Goal: Information Seeking & Learning: Learn about a topic

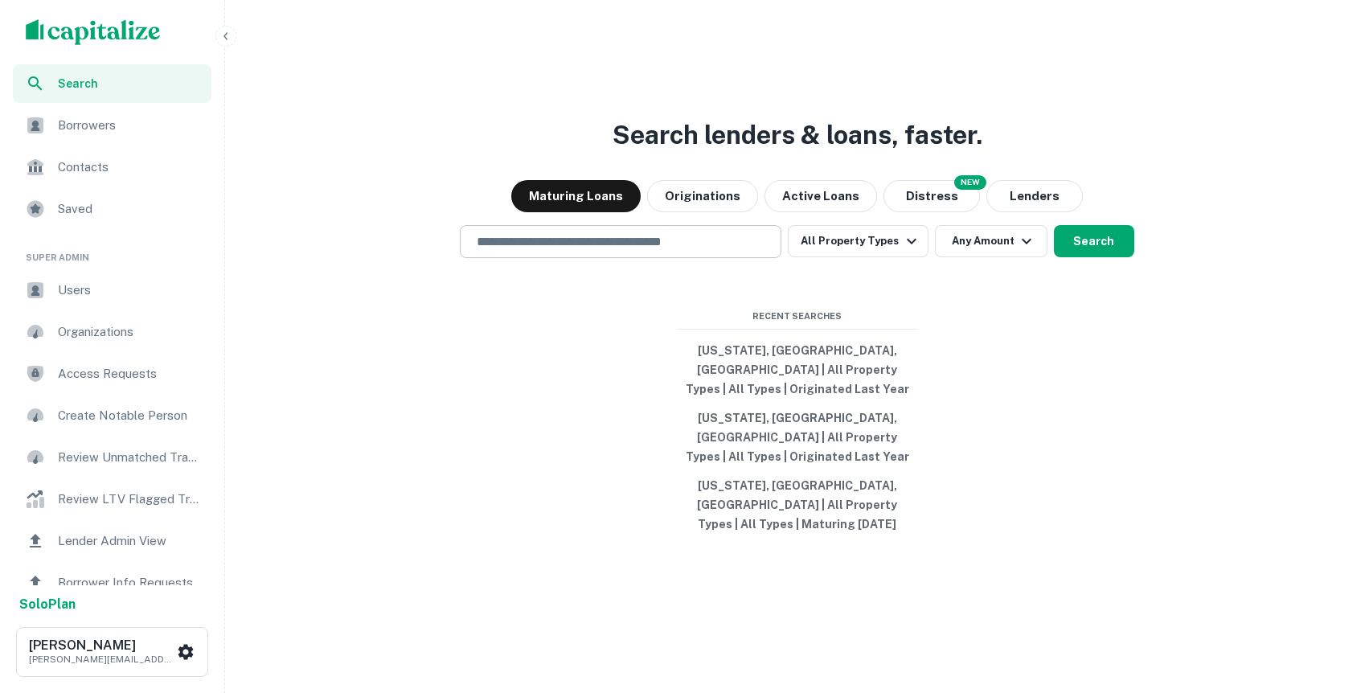
click at [623, 258] on div "​" at bounding box center [620, 241] width 321 height 33
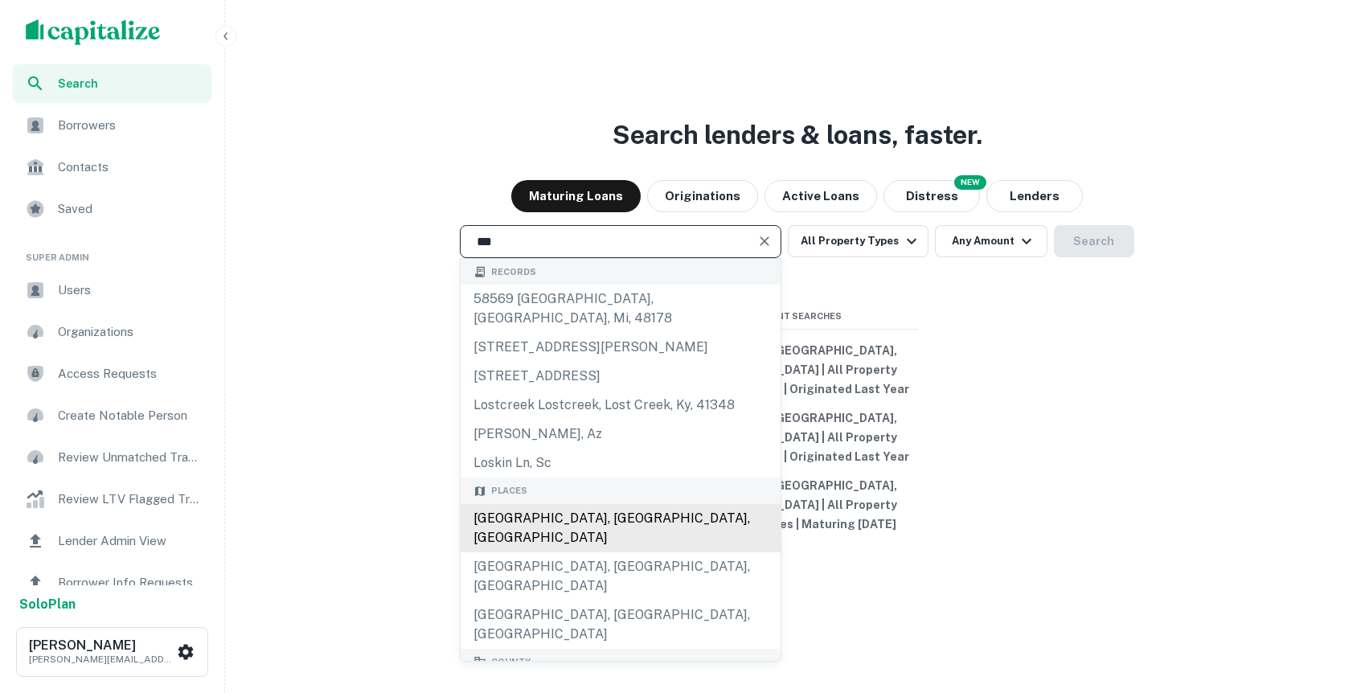
click at [568, 529] on div "Los Angeles, CA, USA" at bounding box center [620, 528] width 320 height 48
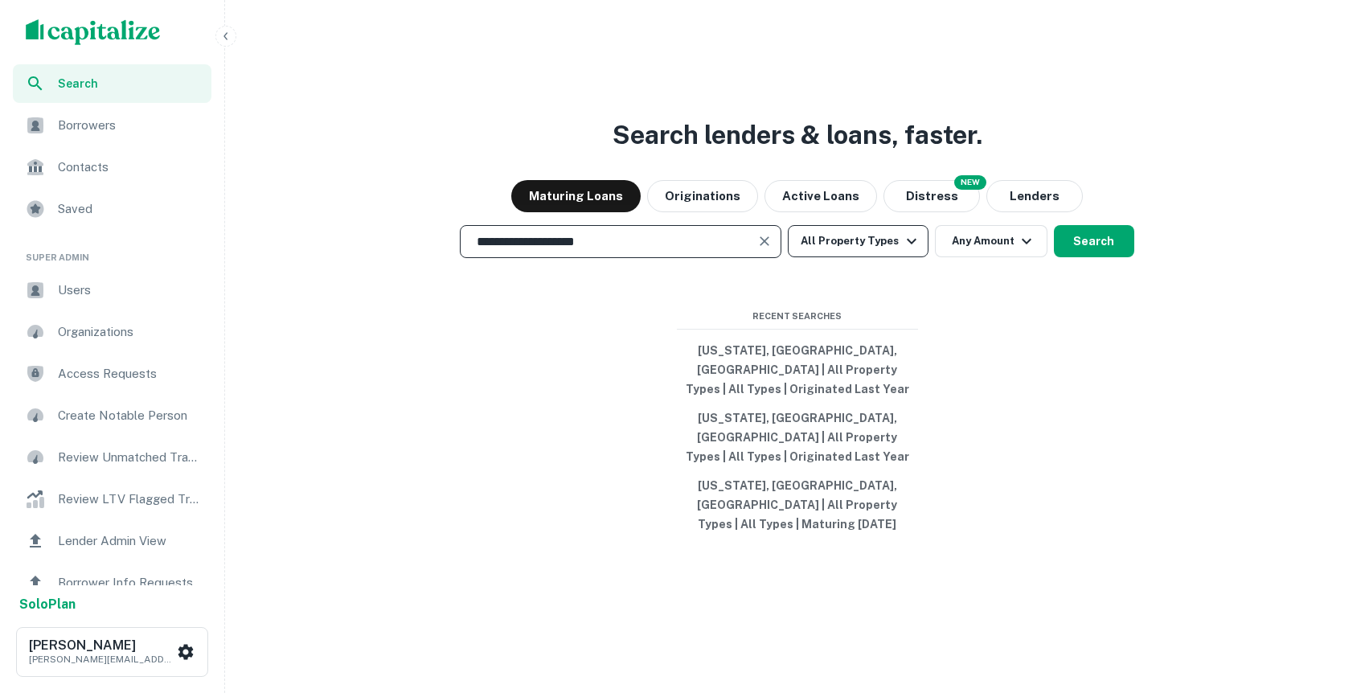
type input "**********"
click at [902, 251] on icon "button" at bounding box center [911, 240] width 19 height 19
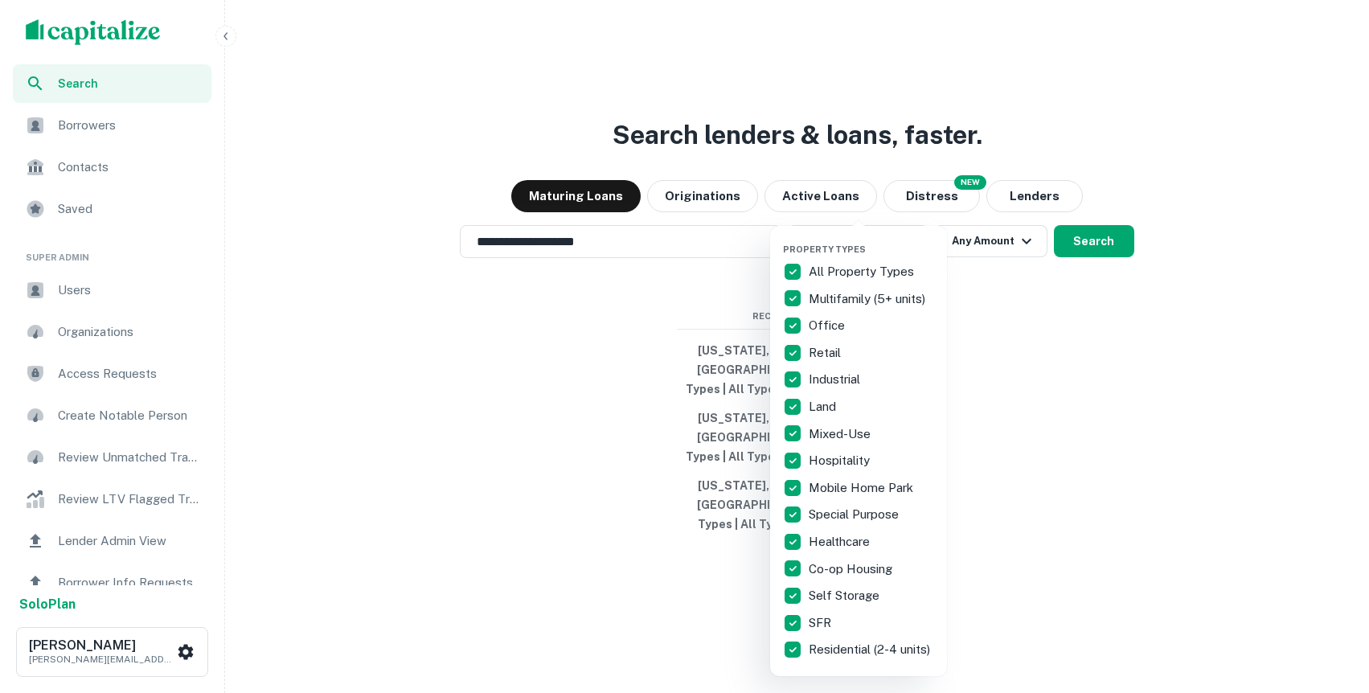
click at [1045, 354] on div at bounding box center [684, 346] width 1369 height 693
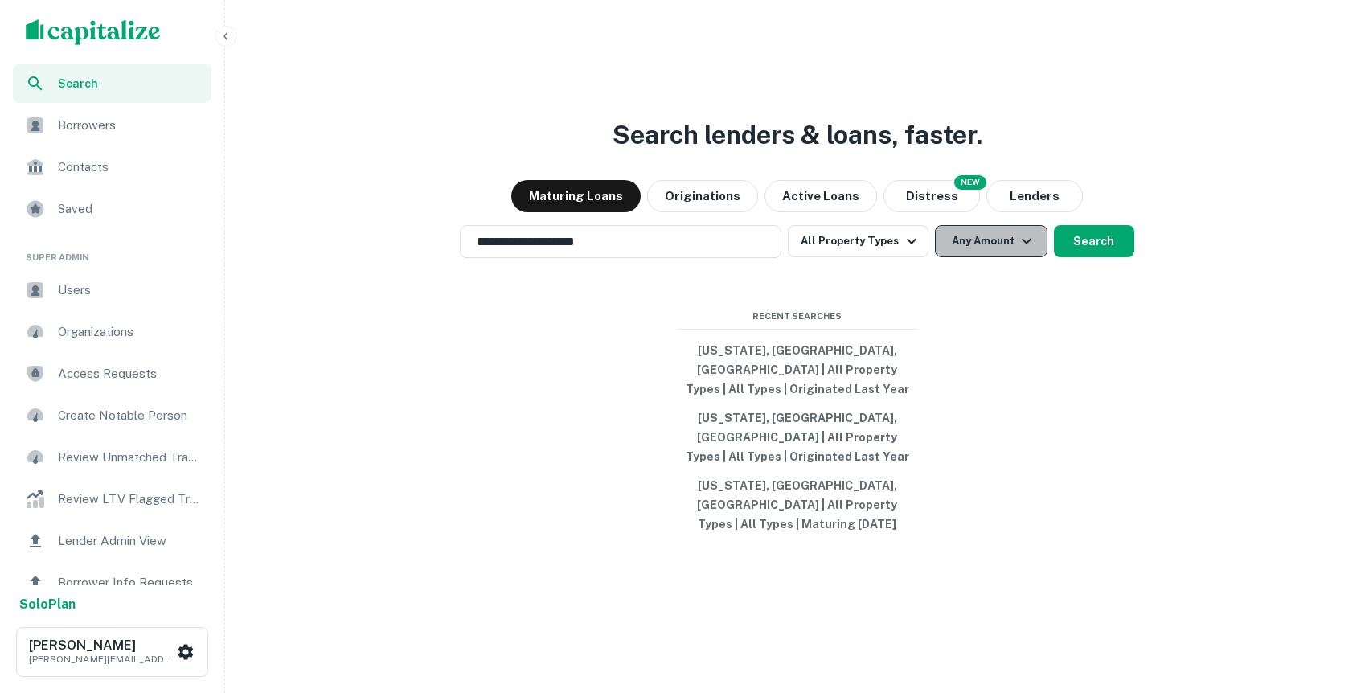
click at [1017, 251] on icon "button" at bounding box center [1026, 240] width 19 height 19
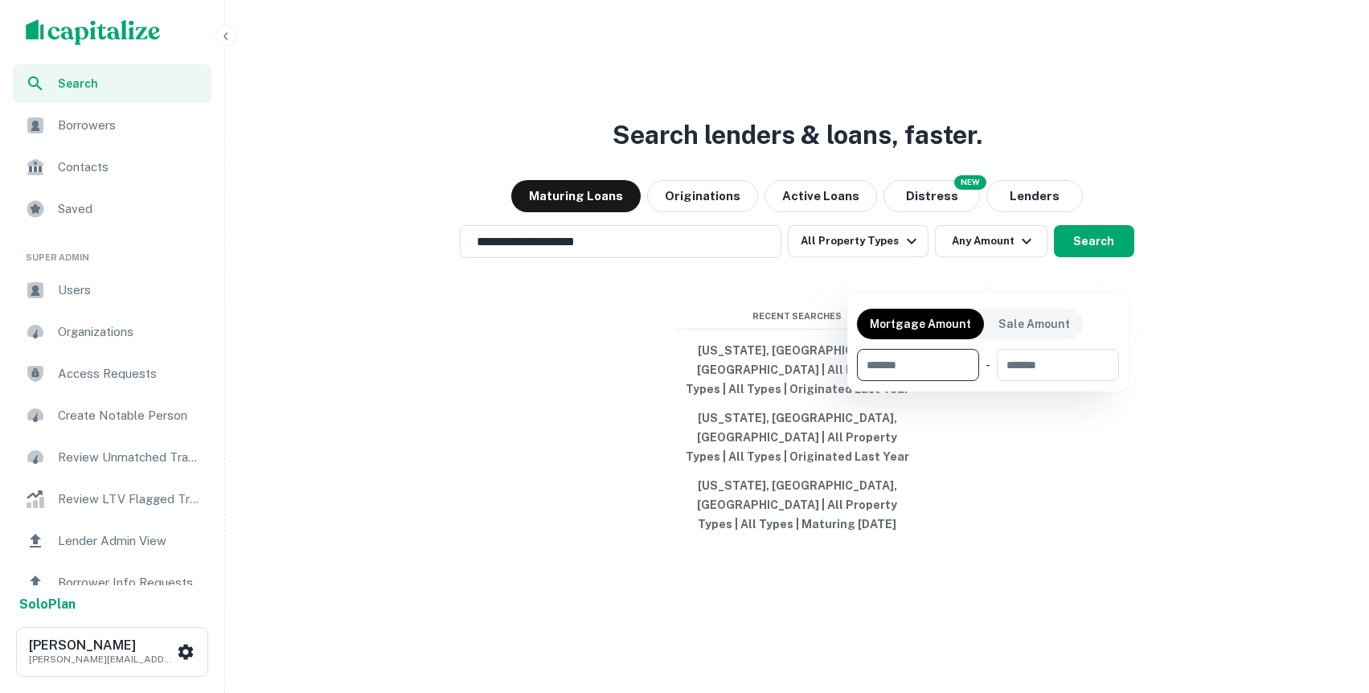
click at [1103, 264] on div at bounding box center [684, 346] width 1369 height 693
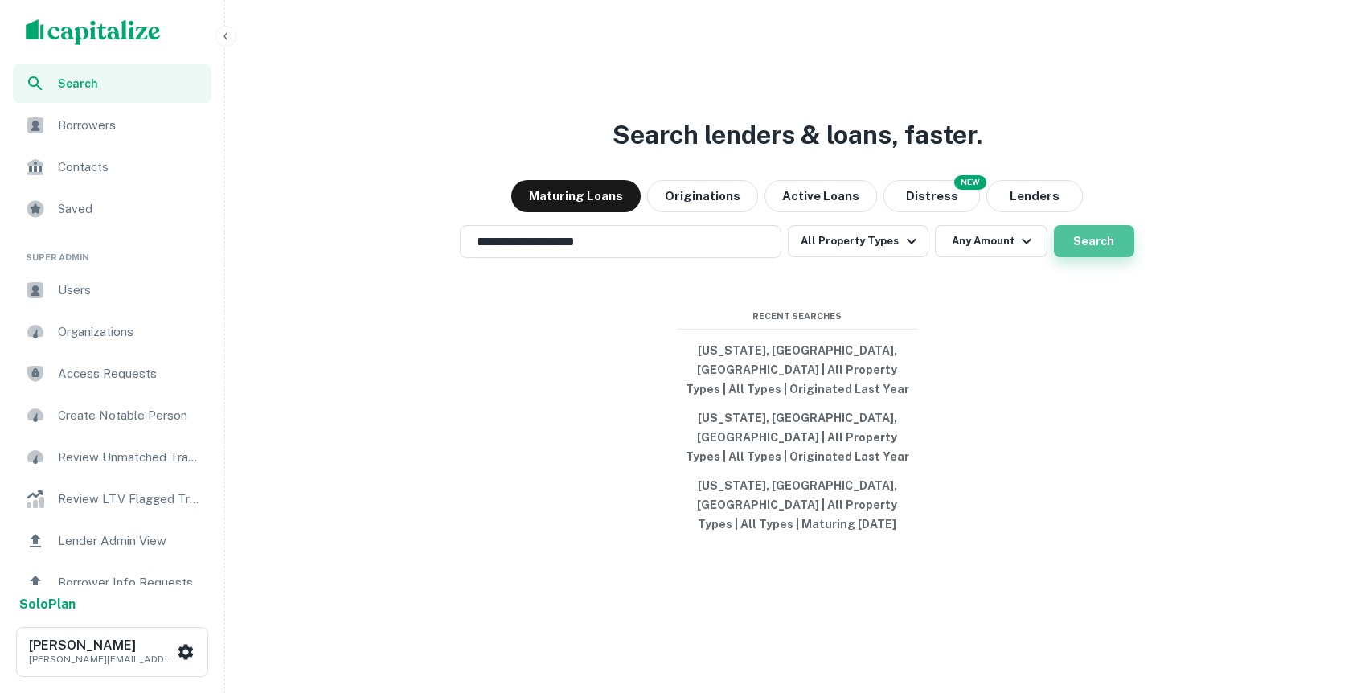
click at [1085, 257] on button "Search" at bounding box center [1094, 241] width 80 height 32
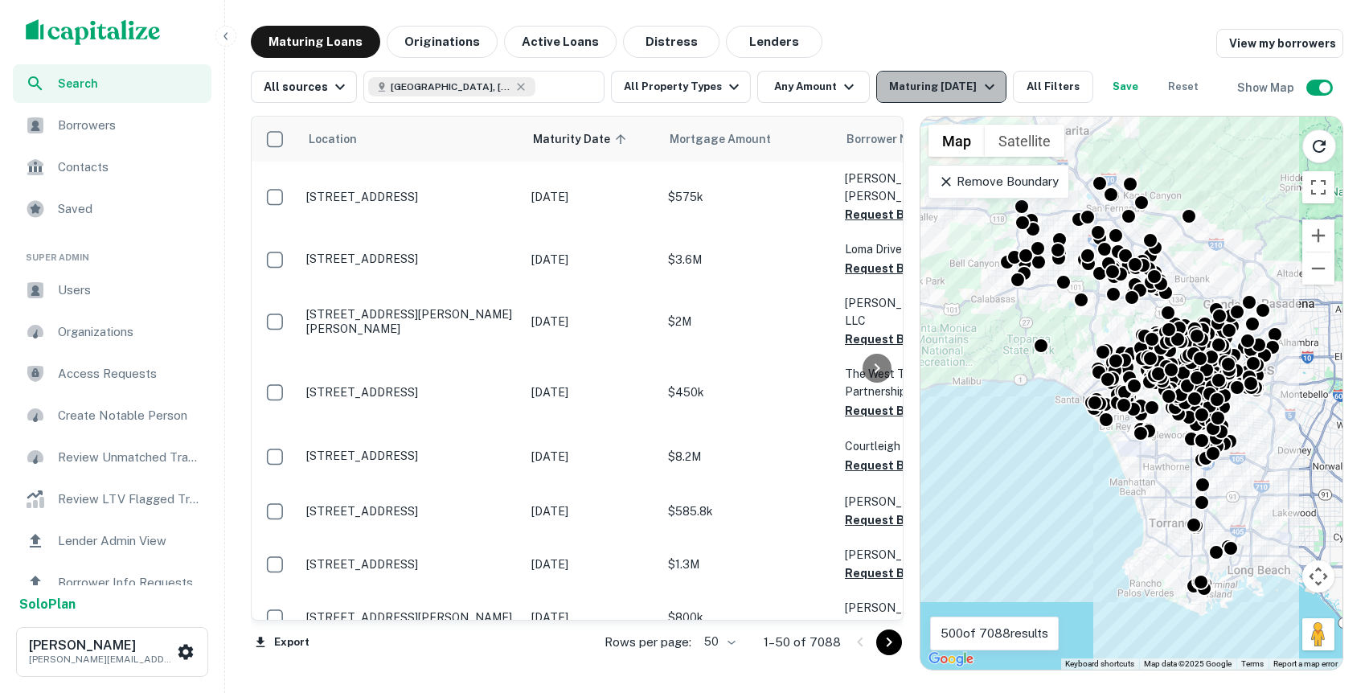
click at [904, 88] on div "Maturing [DATE]" at bounding box center [943, 86] width 109 height 19
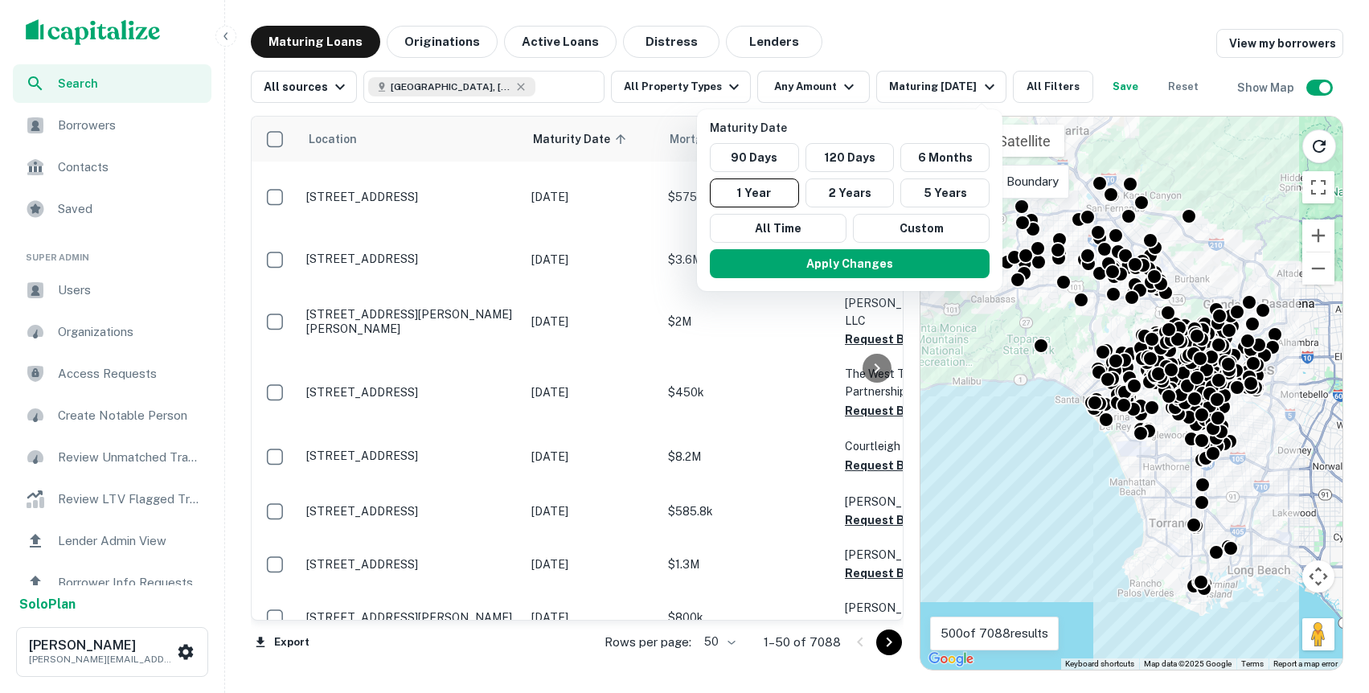
click at [845, 13] on div at bounding box center [684, 346] width 1369 height 693
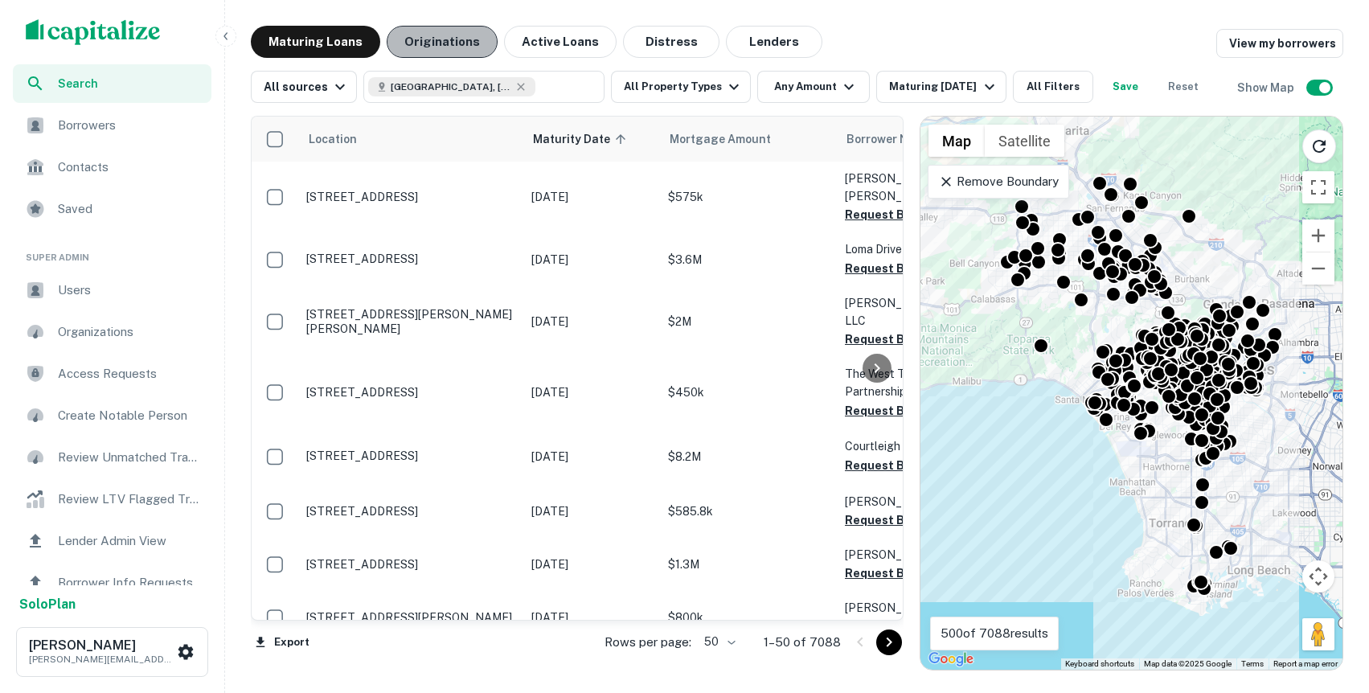
click at [451, 45] on button "Originations" at bounding box center [442, 42] width 111 height 32
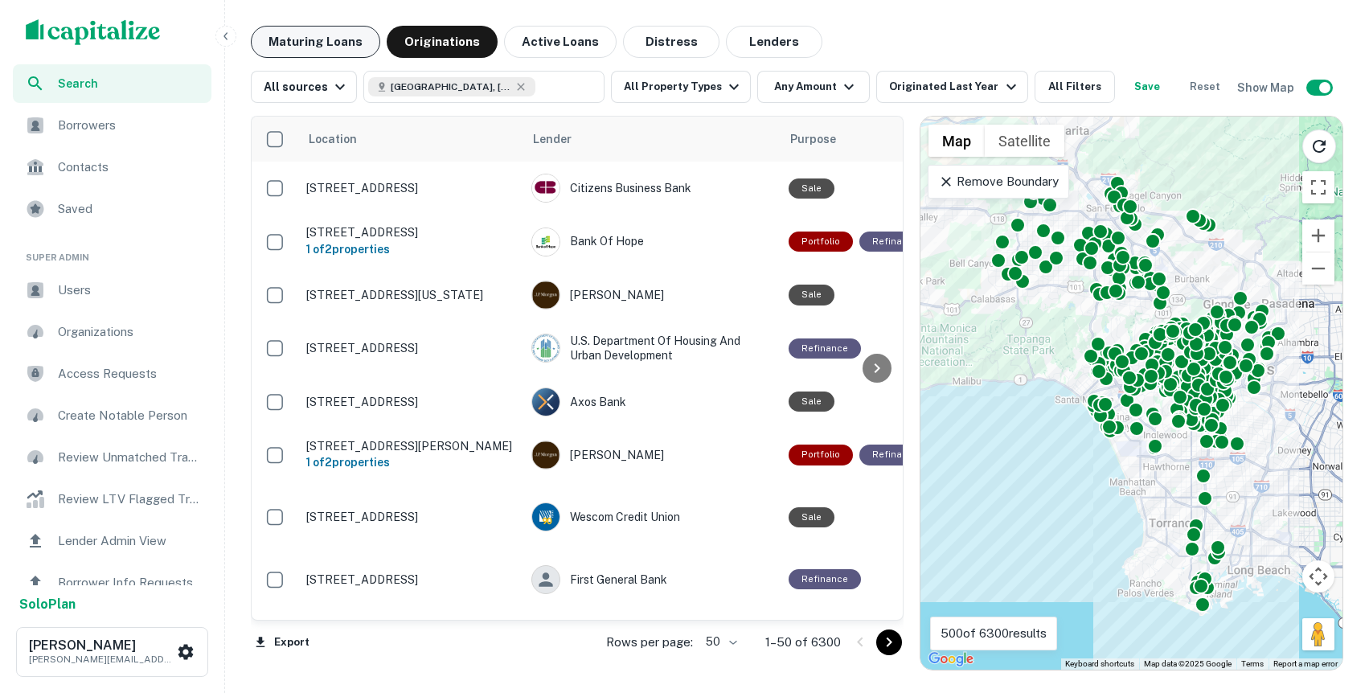
click at [325, 48] on button "Maturing Loans" at bounding box center [315, 42] width 129 height 32
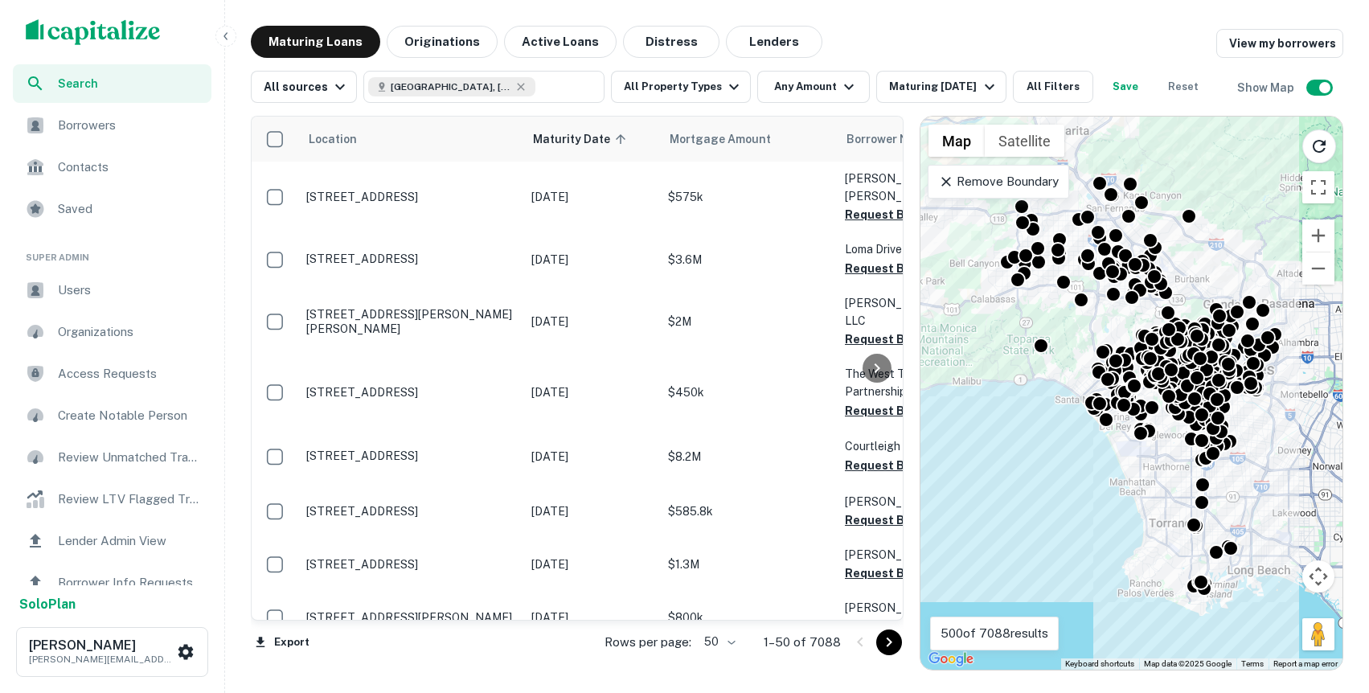
click at [974, 40] on div "Maturing Loans Originations Active Loans Distress Lenders View my borrowers" at bounding box center [797, 42] width 1092 height 32
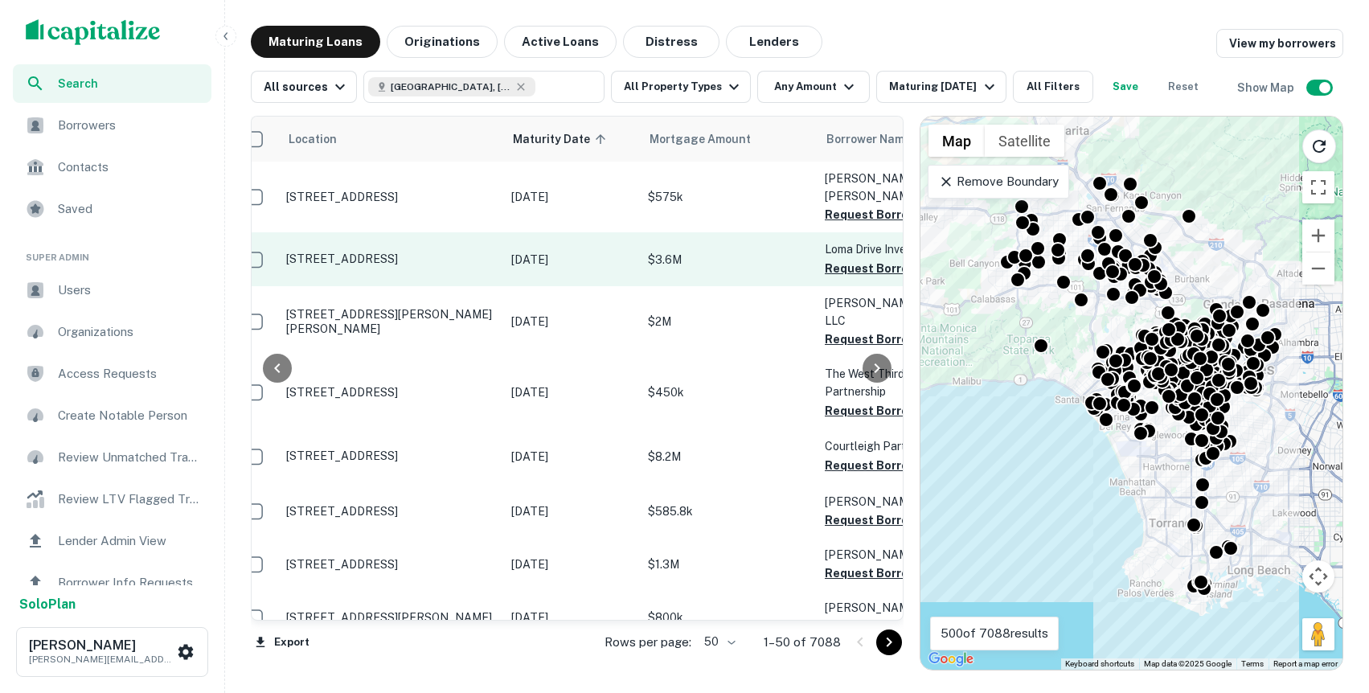
scroll to position [0, 198]
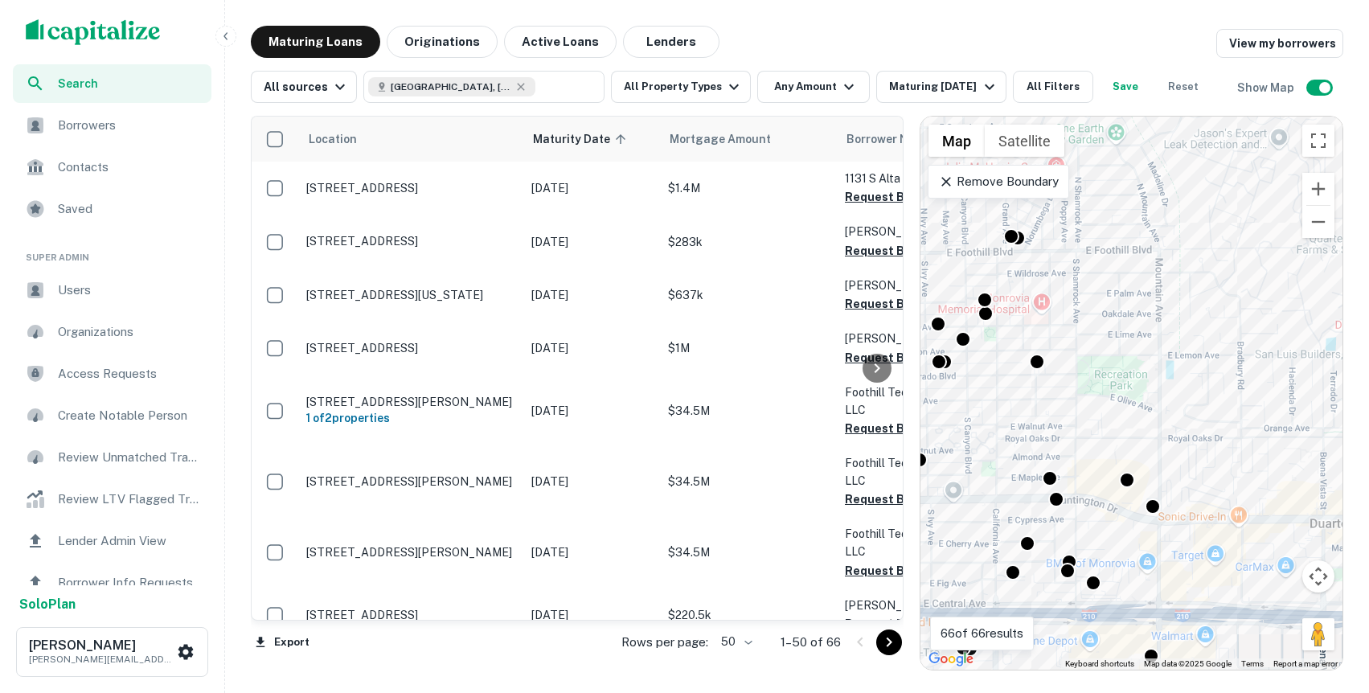
drag, startPoint x: 1141, startPoint y: 389, endPoint x: 1369, endPoint y: 486, distance: 247.3
click at [1368, 486] on html "Search Borrowers Contacts Saved Super Admin Users Organizations Access Requests…" at bounding box center [684, 346] width 1369 height 693
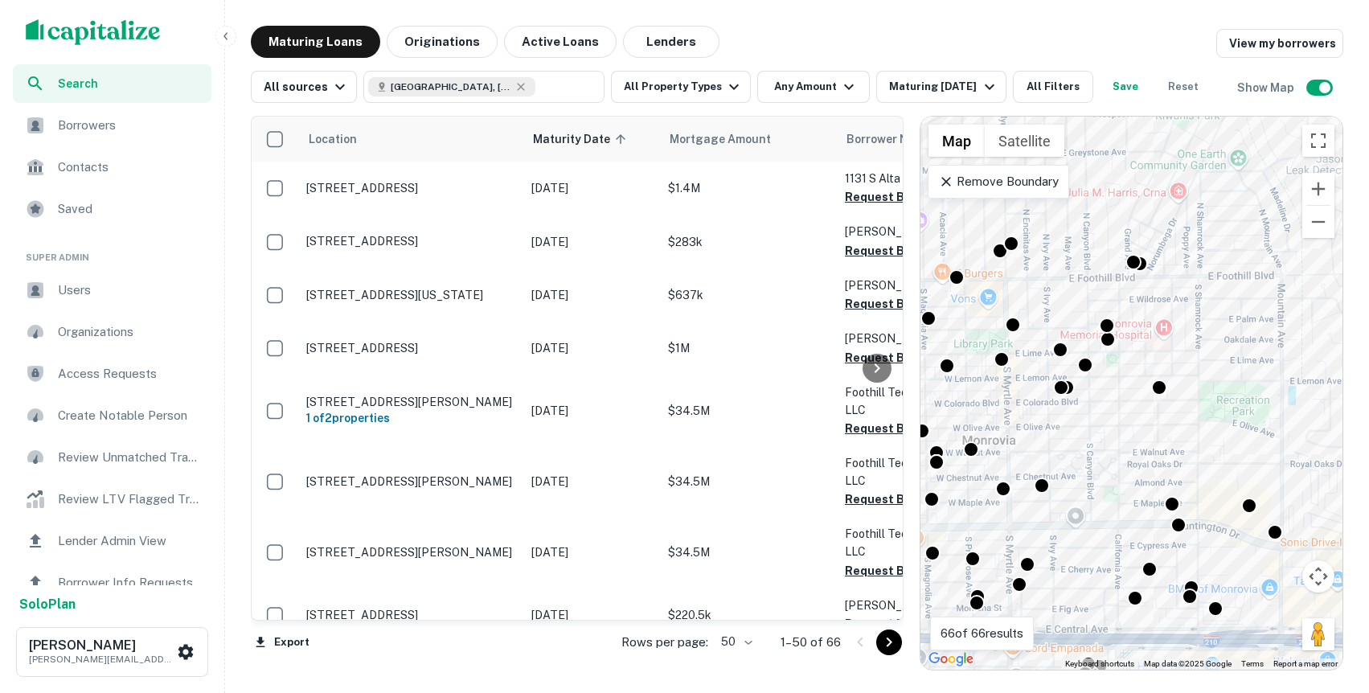
drag, startPoint x: 1127, startPoint y: 367, endPoint x: 1252, endPoint y: 393, distance: 127.2
click at [1252, 393] on div "To activate drag with keyboard, press Alt + Enter. Once in keyboard drag state,…" at bounding box center [1131, 393] width 422 height 553
click at [450, 48] on button "Originations" at bounding box center [442, 42] width 111 height 32
